Goal: Task Accomplishment & Management: Manage account settings

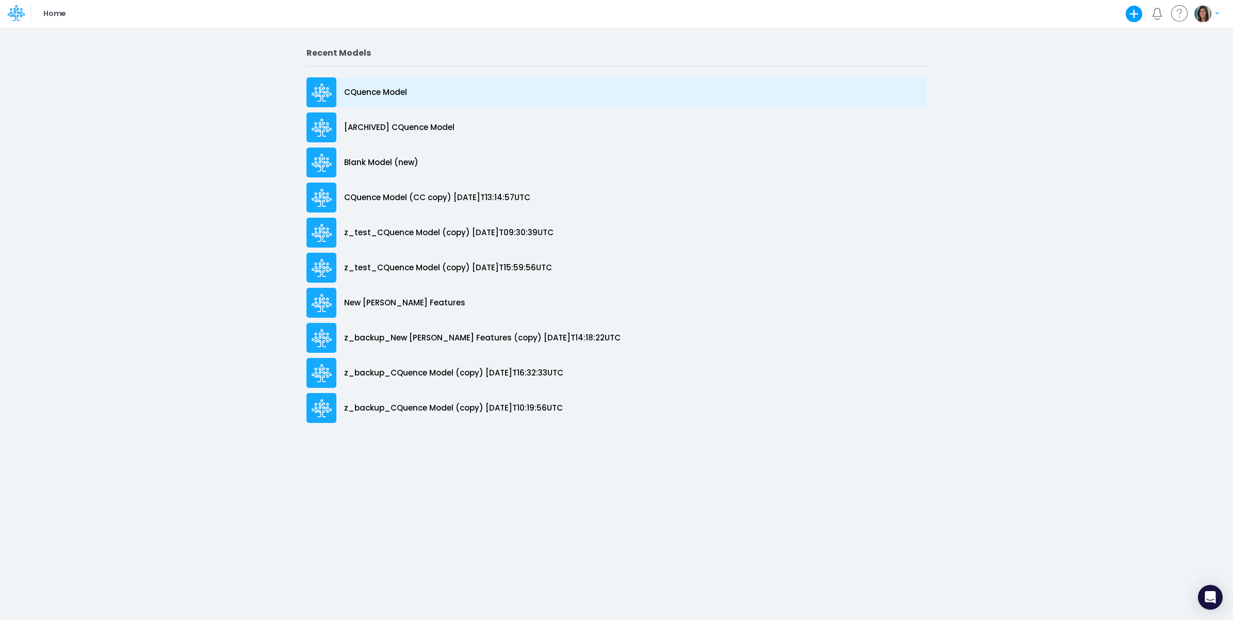
click at [447, 97] on div "CQuence Model" at bounding box center [616, 92] width 620 height 30
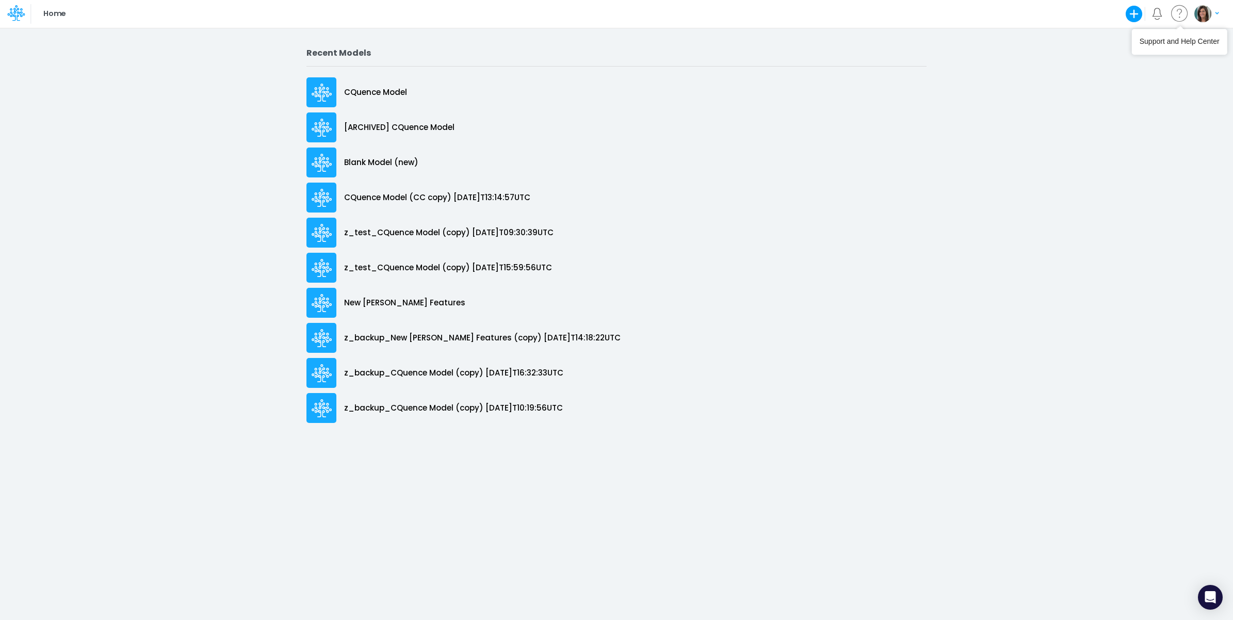
click at [1206, 9] on img "button" at bounding box center [1202, 13] width 17 height 17
drag, startPoint x: 1149, startPoint y: 60, endPoint x: 1129, endPoint y: 62, distance: 19.8
click at [1149, 60] on button "Log out" at bounding box center [1164, 61] width 110 height 16
click at [1207, 23] on button "button" at bounding box center [1206, 14] width 26 height 18
drag, startPoint x: 1151, startPoint y: 63, endPoint x: 1132, endPoint y: 70, distance: 19.6
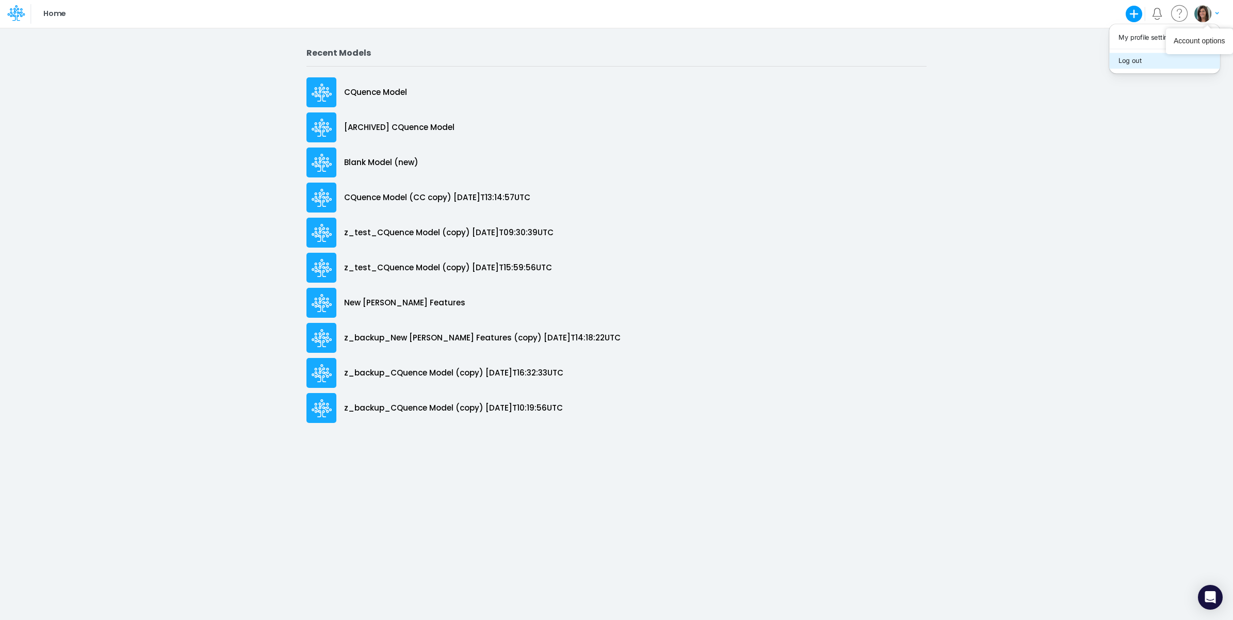
click at [1150, 64] on button "Log out" at bounding box center [1164, 61] width 110 height 16
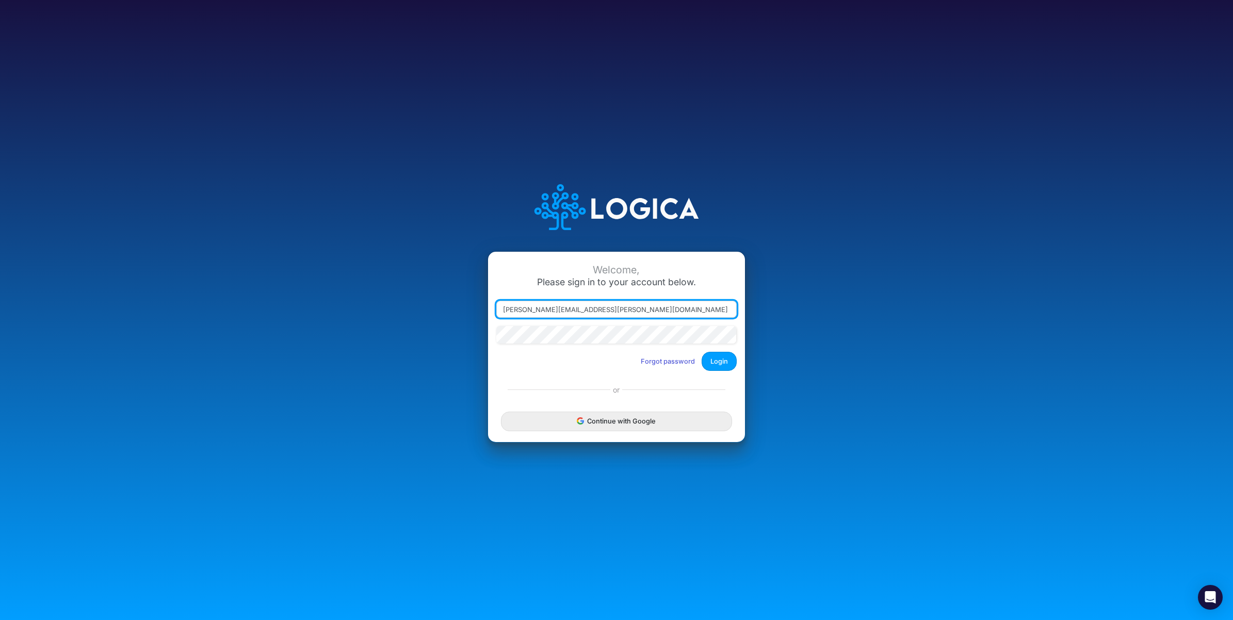
drag, startPoint x: 548, startPoint y: 306, endPoint x: 697, endPoint y: 308, distance: 148.6
click at [697, 308] on input "carissa.castro@logica.cloud" at bounding box center [616, 310] width 240 height 18
type input "carissa.castro+rp@logica.cloud"
click at [725, 359] on button "Login" at bounding box center [718, 361] width 35 height 19
